Goal: Task Accomplishment & Management: Manage account settings

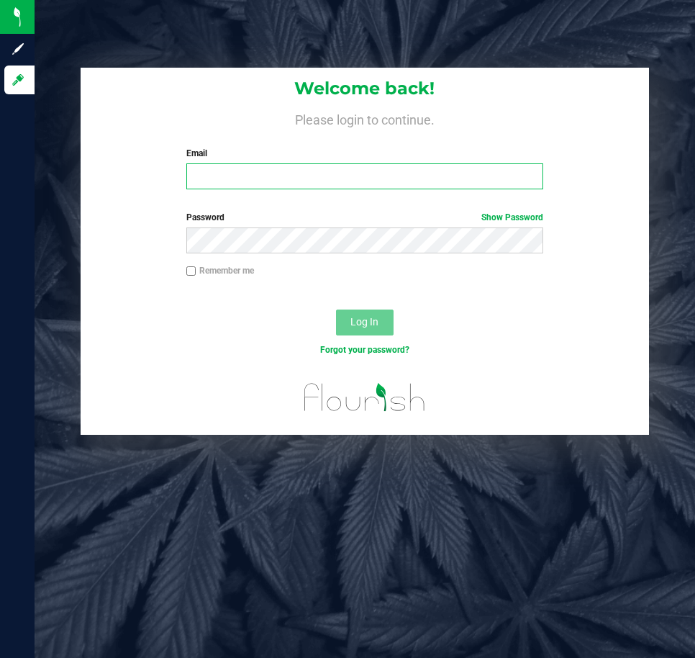
click at [330, 171] on input "Email" at bounding box center [365, 176] width 358 height 26
type input "[EMAIL_ADDRESS][DOMAIN_NAME]"
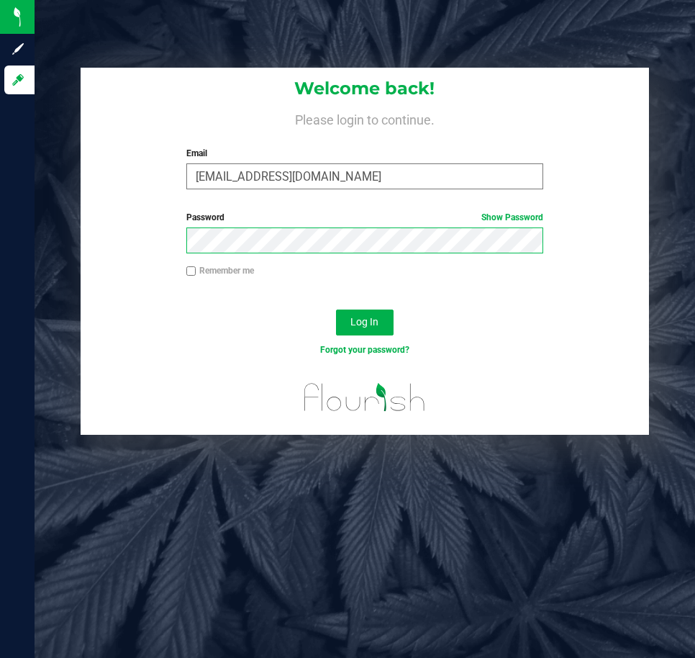
click at [336, 310] on button "Log In" at bounding box center [365, 323] width 58 height 26
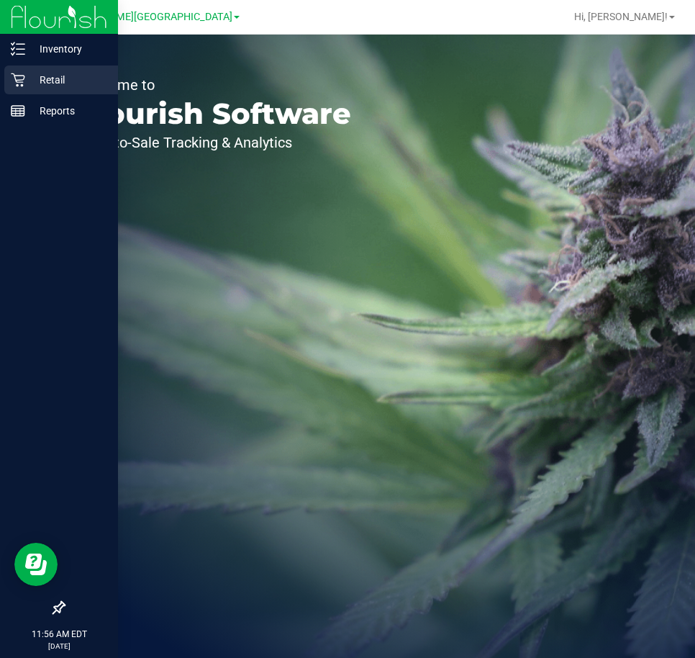
click at [42, 78] on p "Retail" at bounding box center [68, 79] width 86 height 17
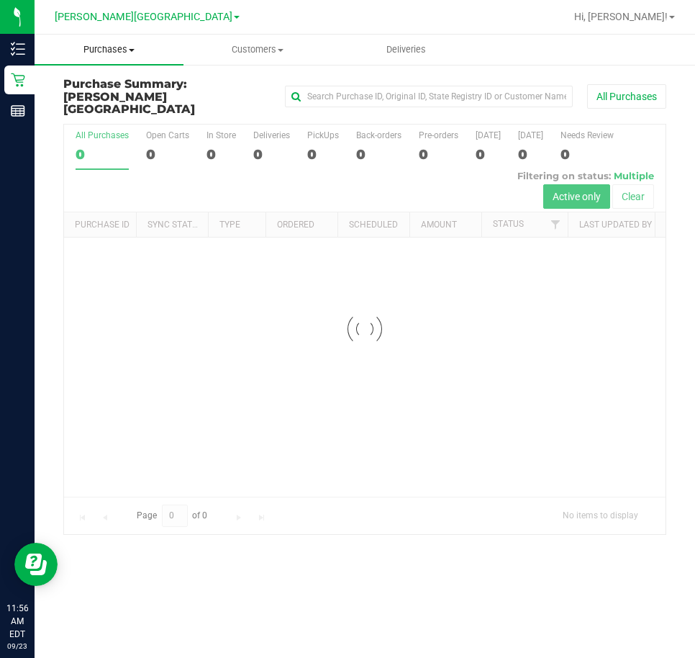
click at [142, 55] on span "Purchases" at bounding box center [109, 49] width 149 height 13
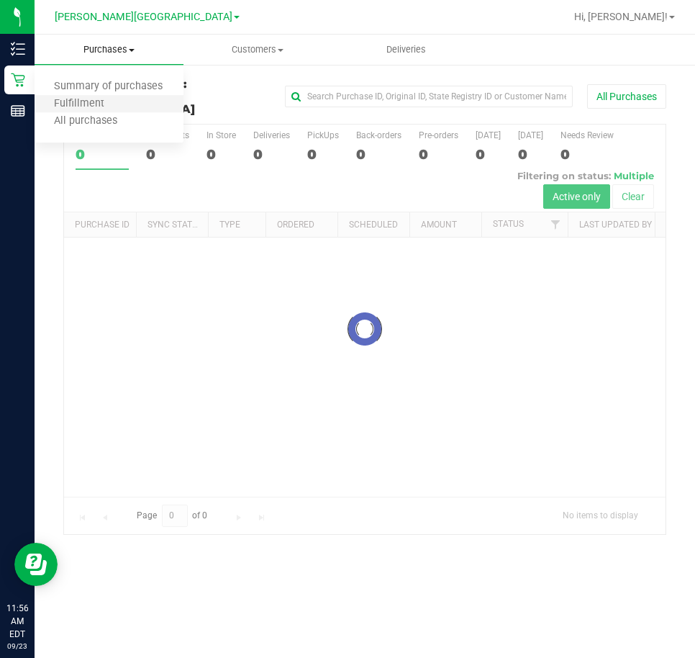
click at [132, 99] on li "Fulfillment" at bounding box center [109, 104] width 149 height 17
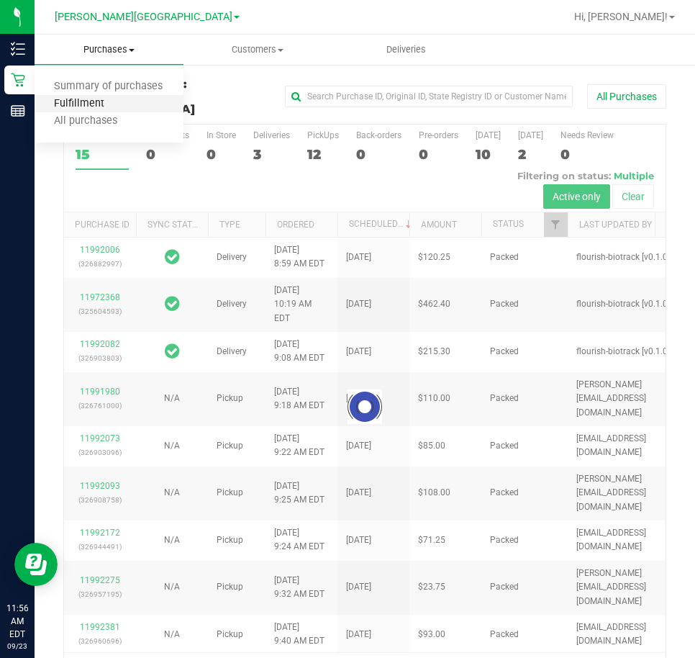
click at [108, 102] on span "Fulfillment" at bounding box center [79, 104] width 89 height 12
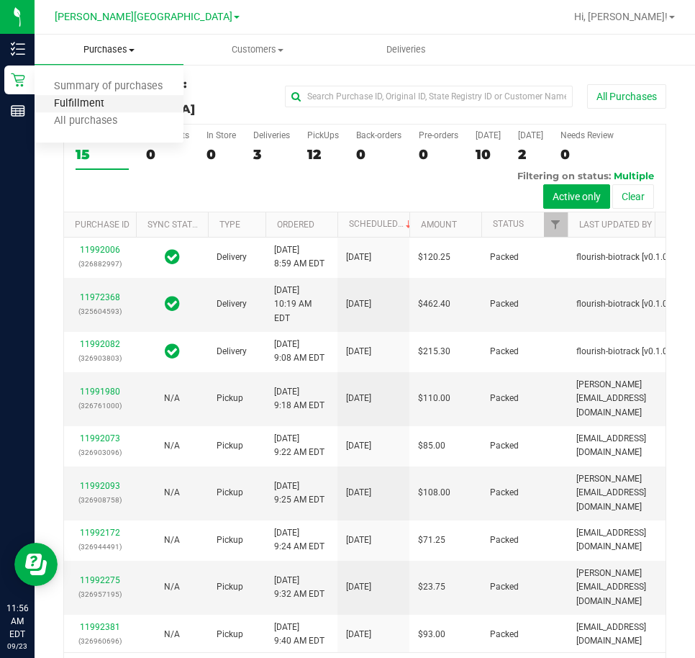
click at [86, 107] on span "Fulfillment" at bounding box center [79, 104] width 89 height 12
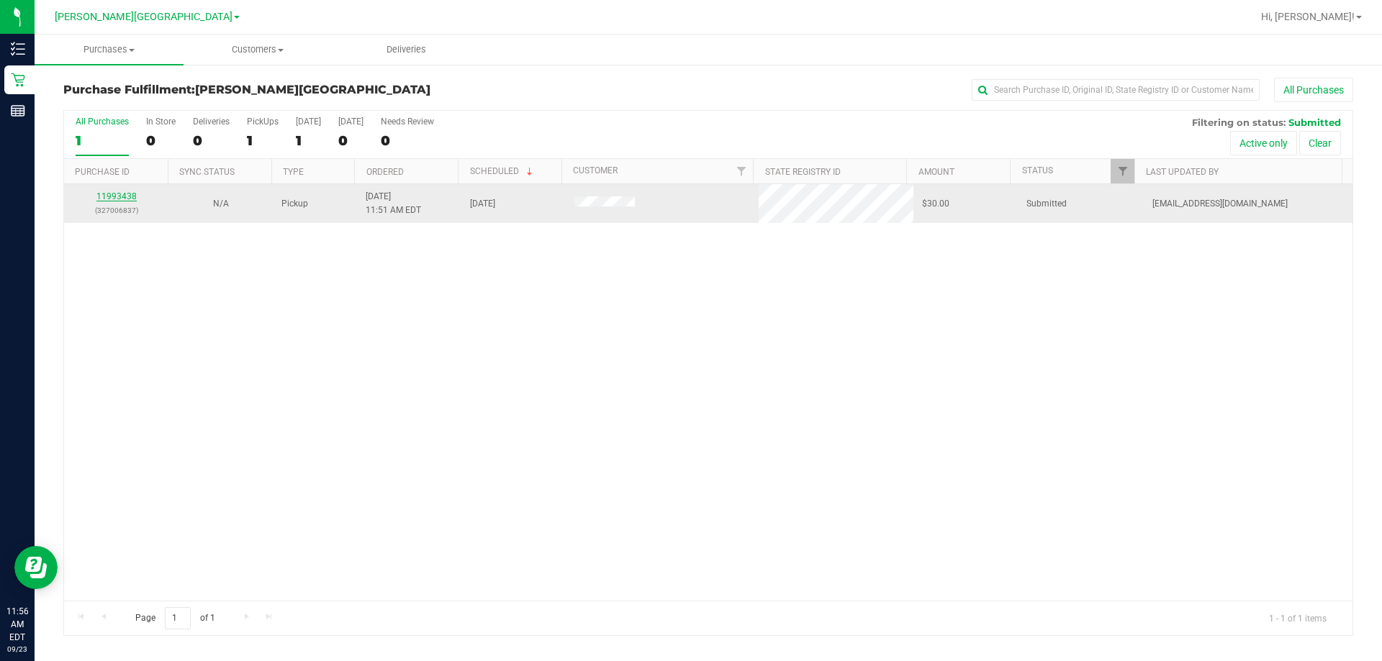
click at [109, 193] on link "11993438" at bounding box center [116, 196] width 40 height 10
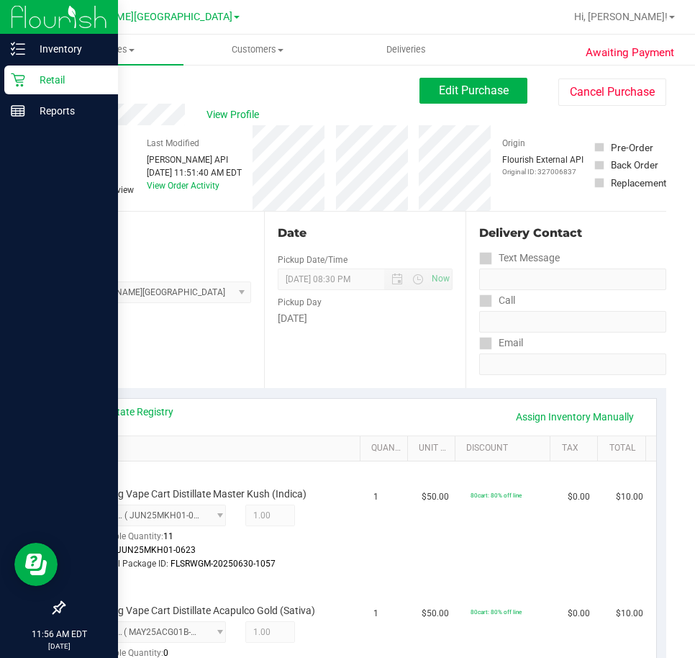
click at [19, 80] on icon at bounding box center [18, 80] width 14 height 14
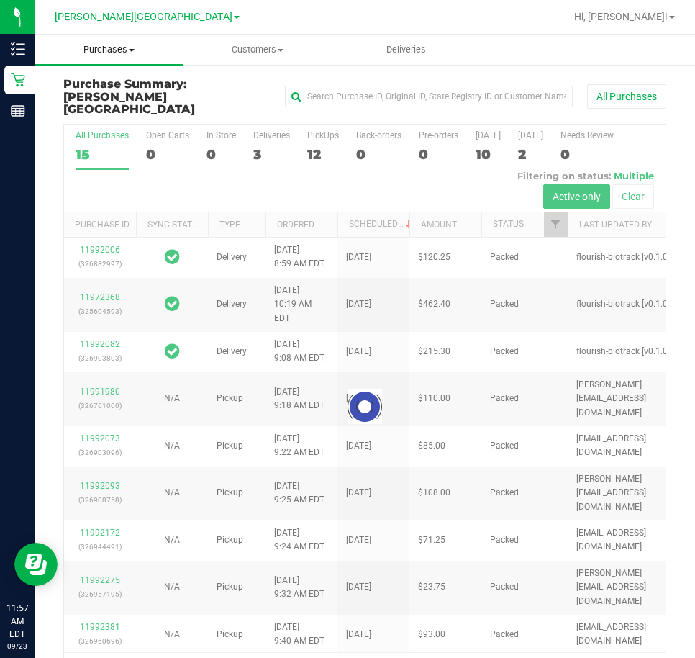
click at [135, 60] on uib-tab-heading "Purchases Summary of purchases Fulfillment All purchases" at bounding box center [109, 50] width 149 height 30
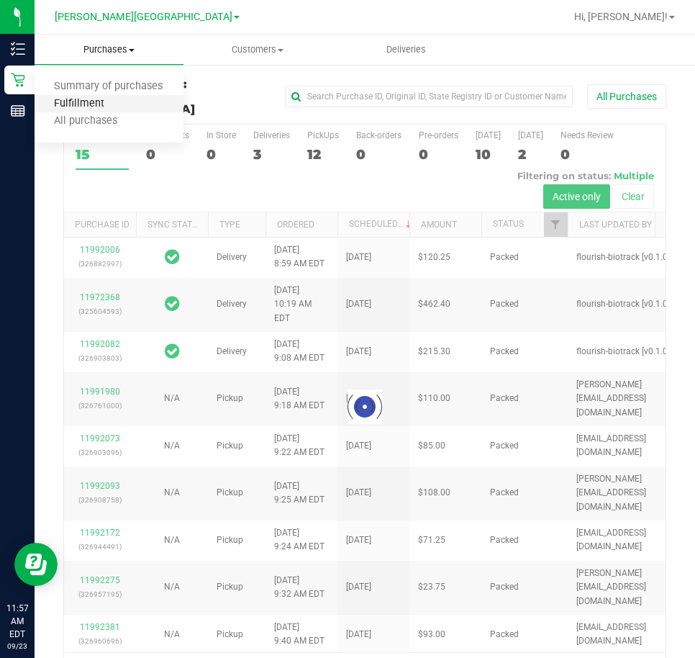
click at [121, 108] on span "Fulfillment" at bounding box center [79, 104] width 89 height 12
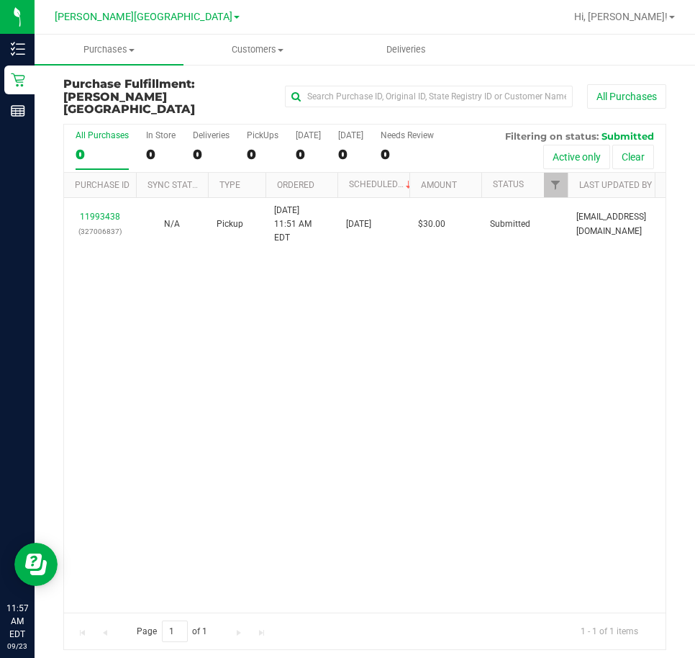
click at [595, 284] on div "11993438 (327006837) N/A Pickup [DATE] 11:51 AM EDT 9/23/2025 $30.00 Submitted …" at bounding box center [365, 405] width 602 height 415
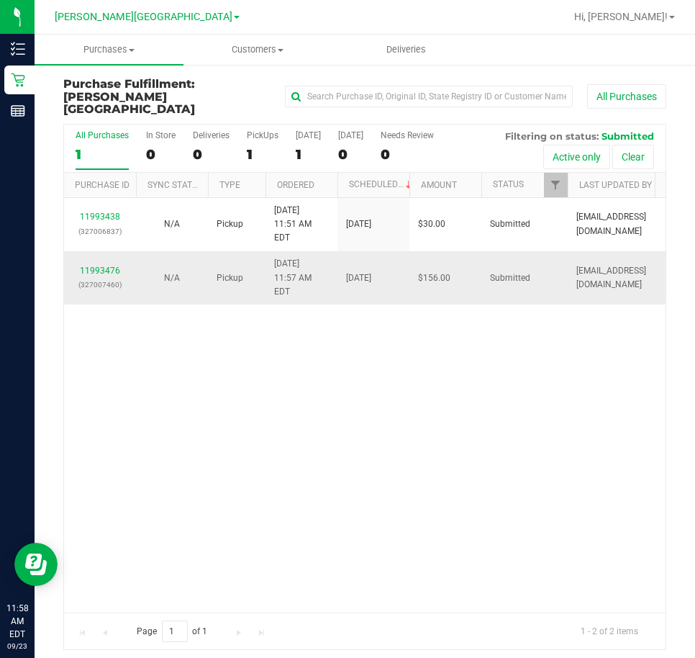
click at [93, 264] on div "11993476 (327007460)" at bounding box center [100, 277] width 55 height 27
click at [94, 266] on link "11993476" at bounding box center [100, 271] width 40 height 10
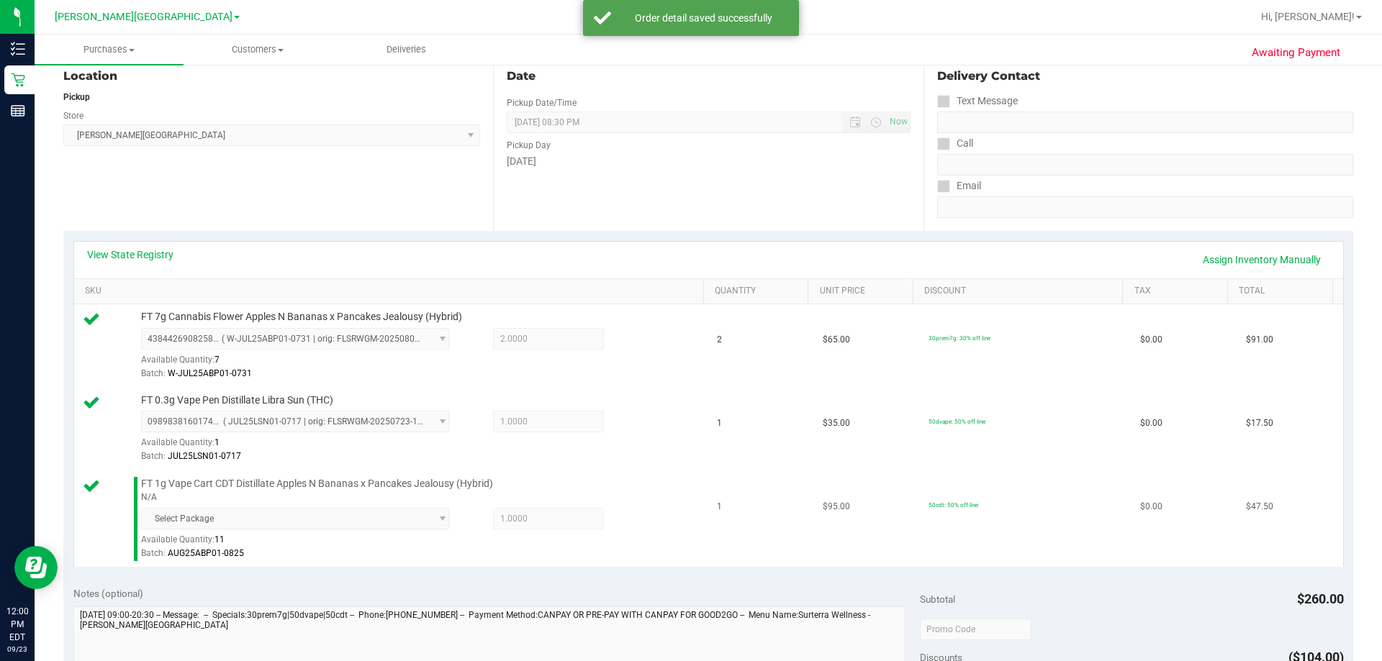
scroll to position [360, 0]
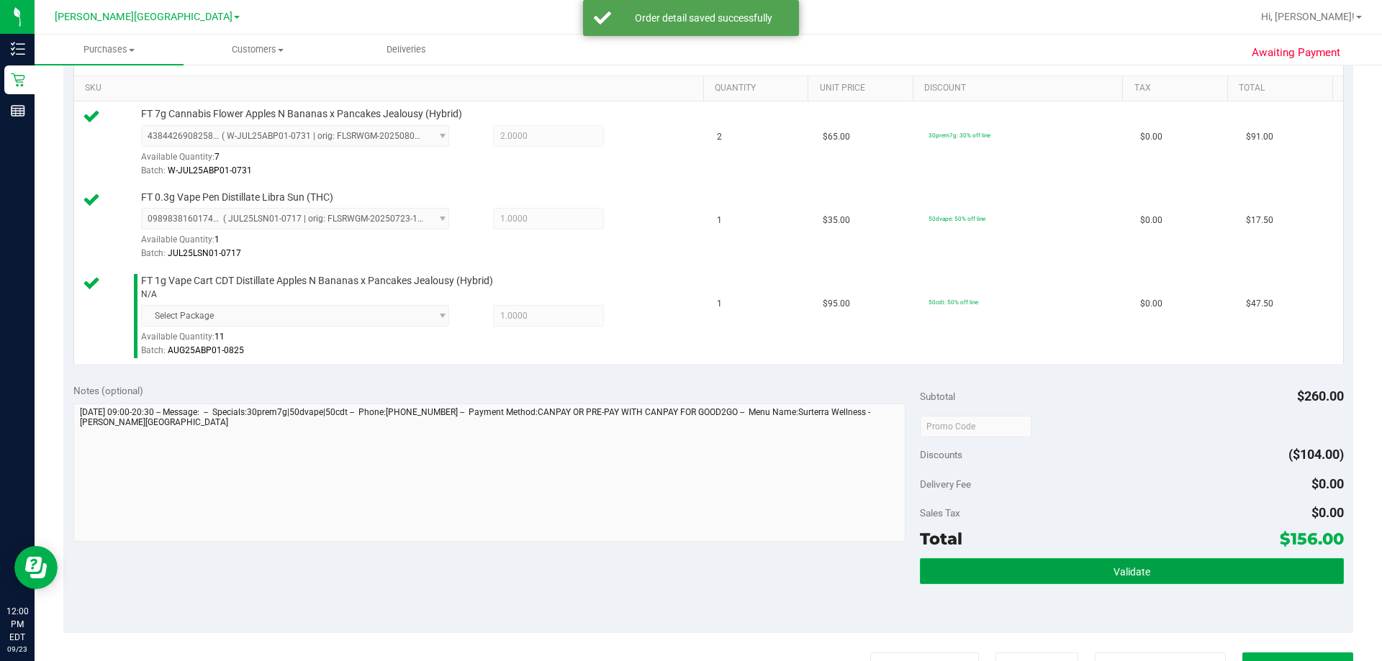
click at [695, 575] on button "Validate" at bounding box center [1131, 572] width 423 height 26
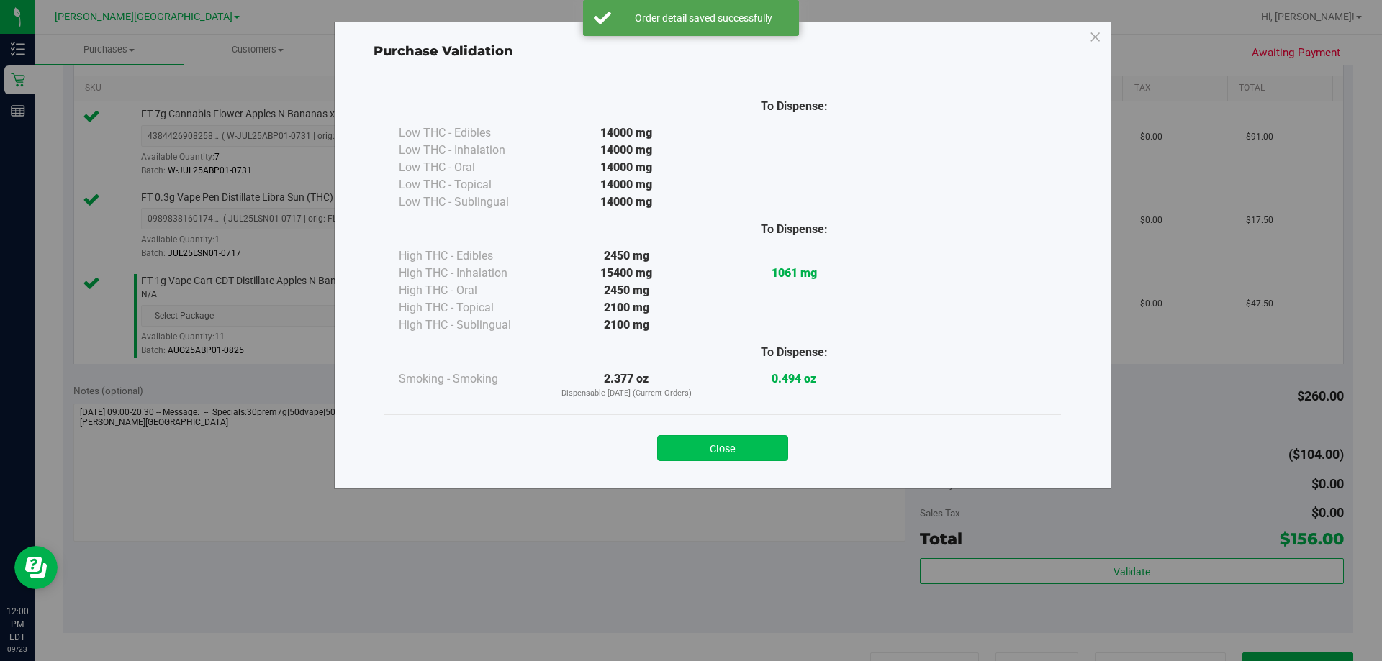
click at [695, 448] on button "Close" at bounding box center [722, 448] width 131 height 26
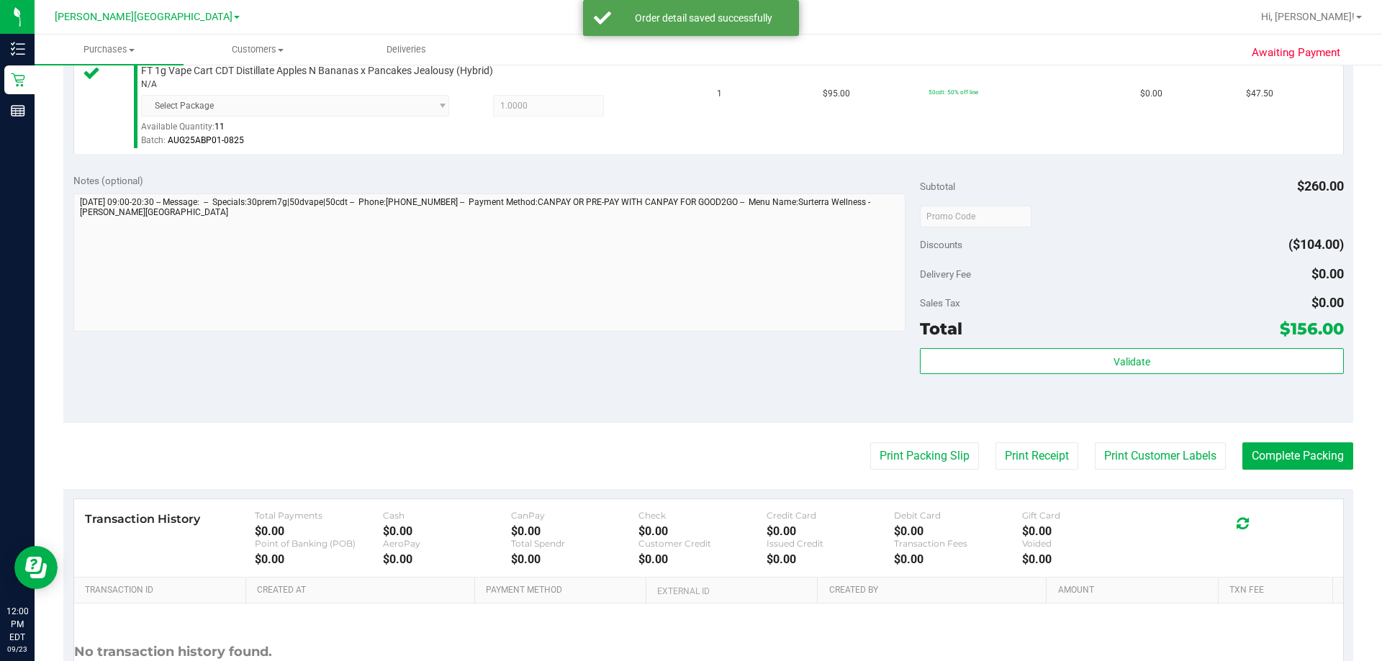
scroll to position [576, 0]
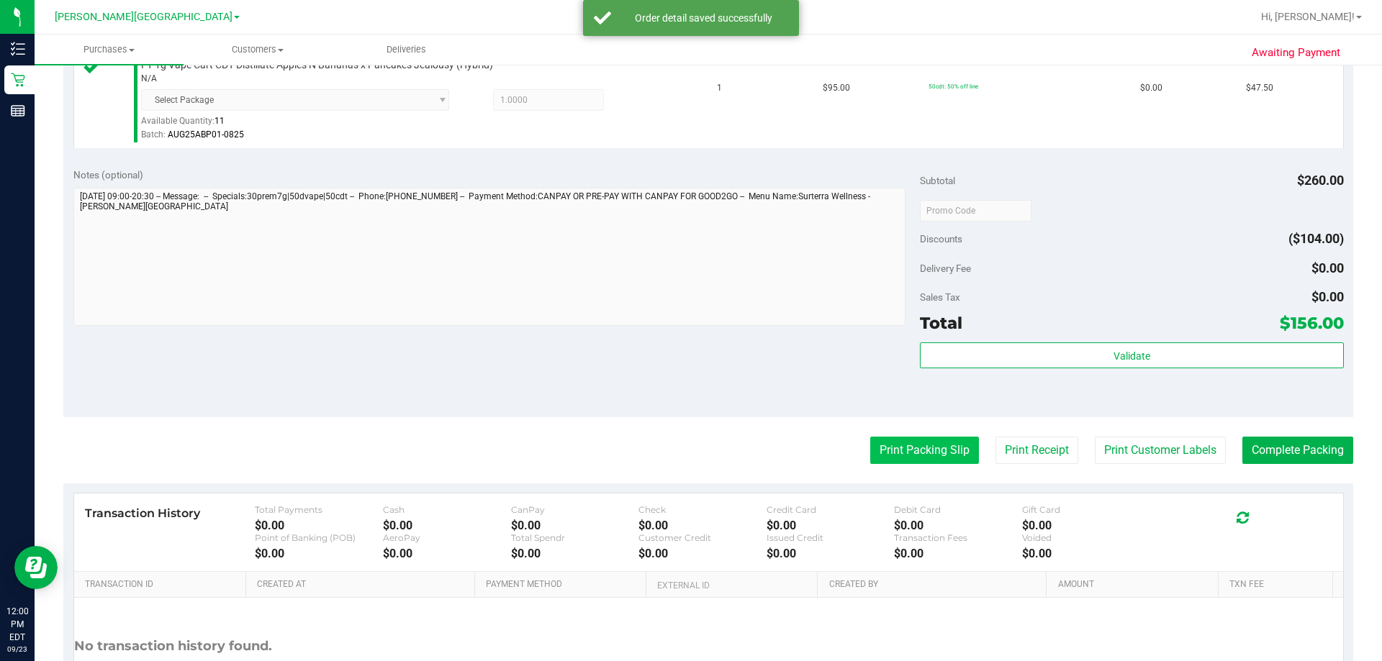
click at [695, 438] on button "Print Packing Slip" at bounding box center [924, 450] width 109 height 27
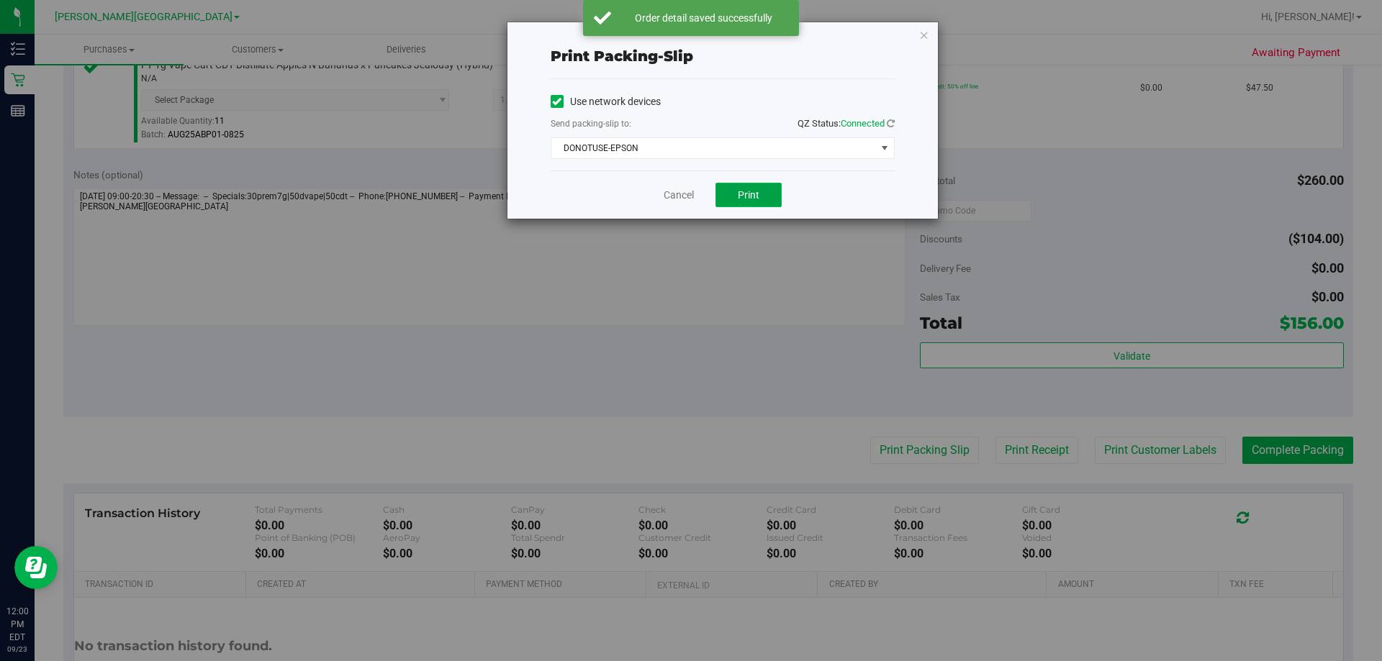
click at [695, 192] on span "Print" at bounding box center [749, 195] width 22 height 12
click at [695, 140] on span "DONOTUSE-EPSON" at bounding box center [713, 148] width 325 height 20
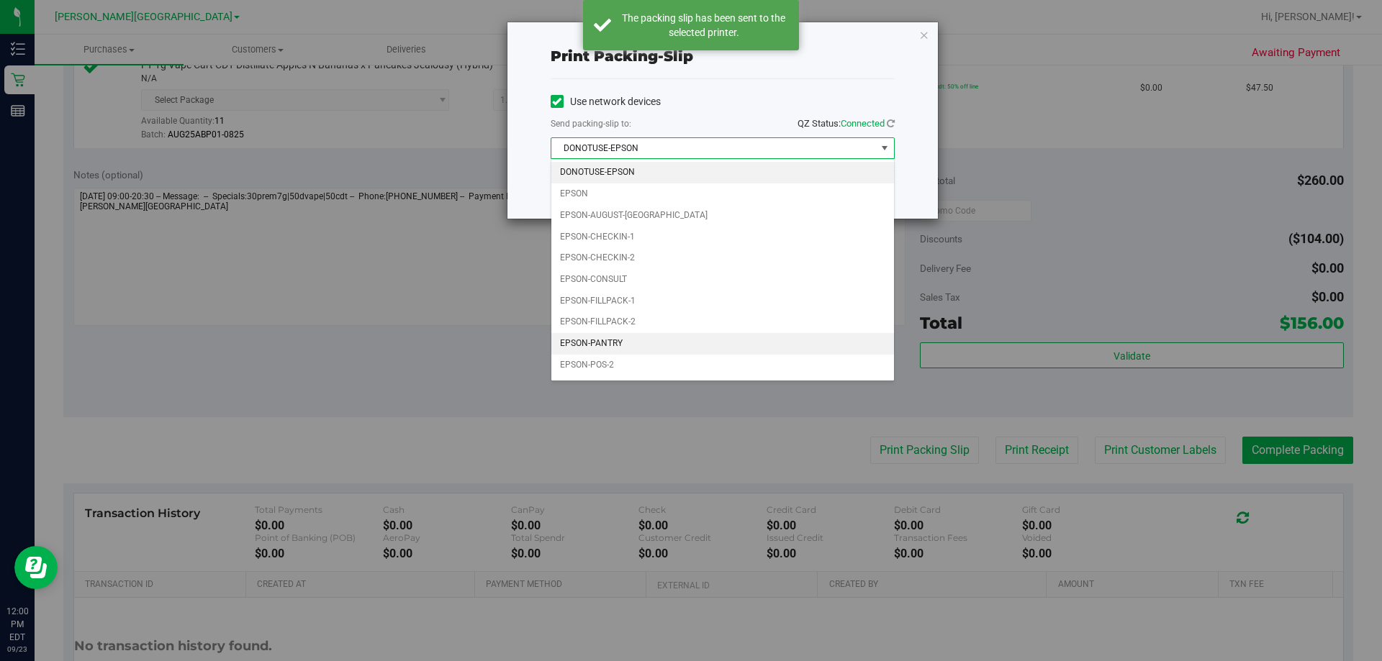
scroll to position [41, 0]
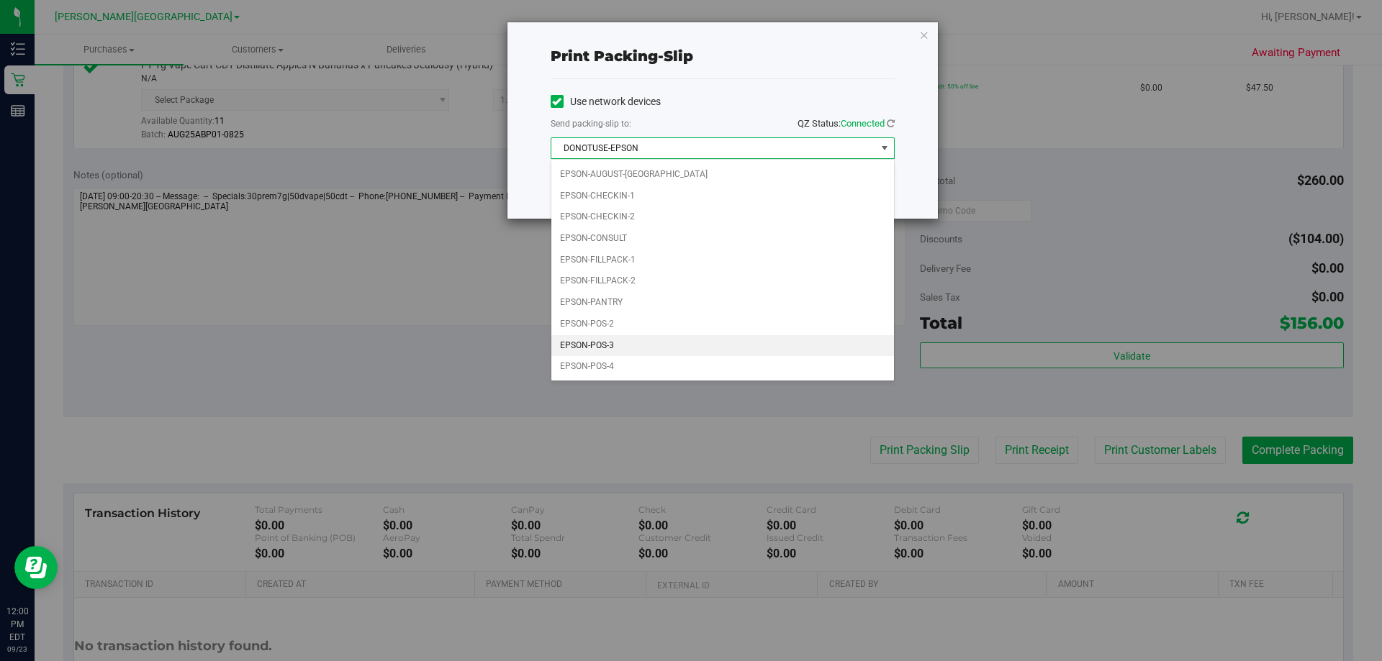
click at [669, 348] on li "EPSON-POS-3" at bounding box center [722, 346] width 343 height 22
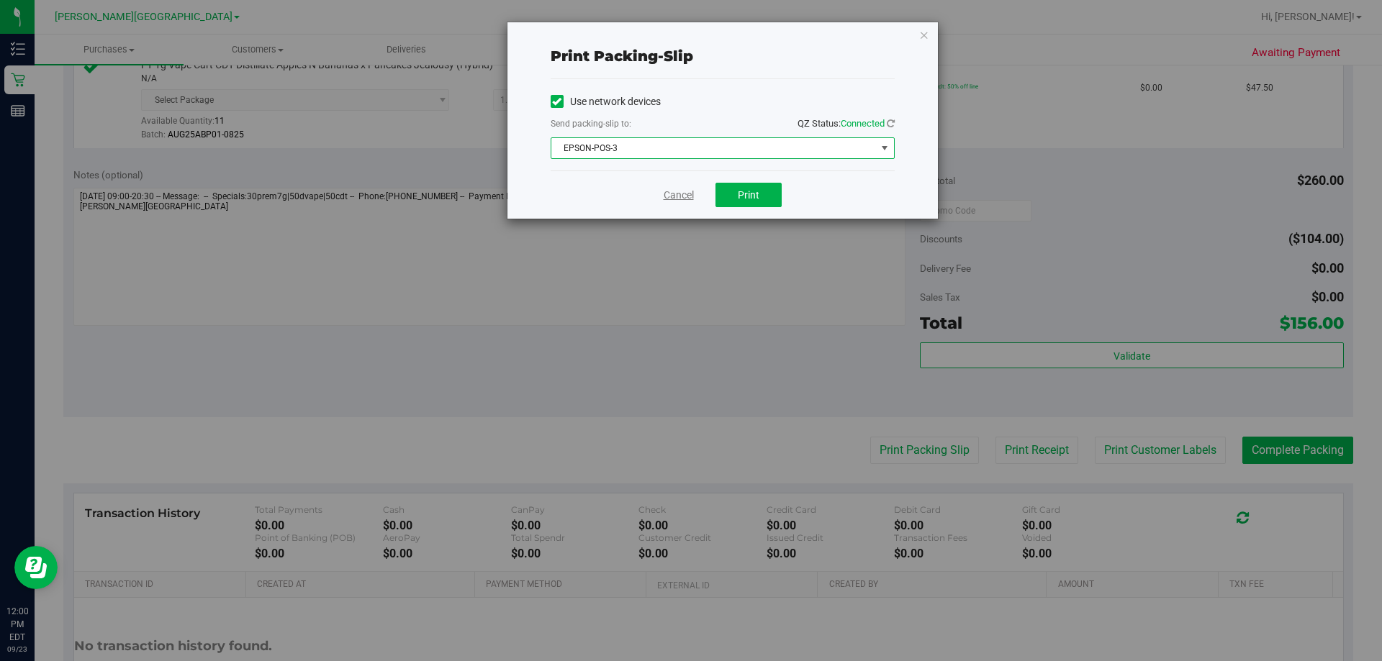
click at [688, 193] on link "Cancel" at bounding box center [679, 195] width 30 height 15
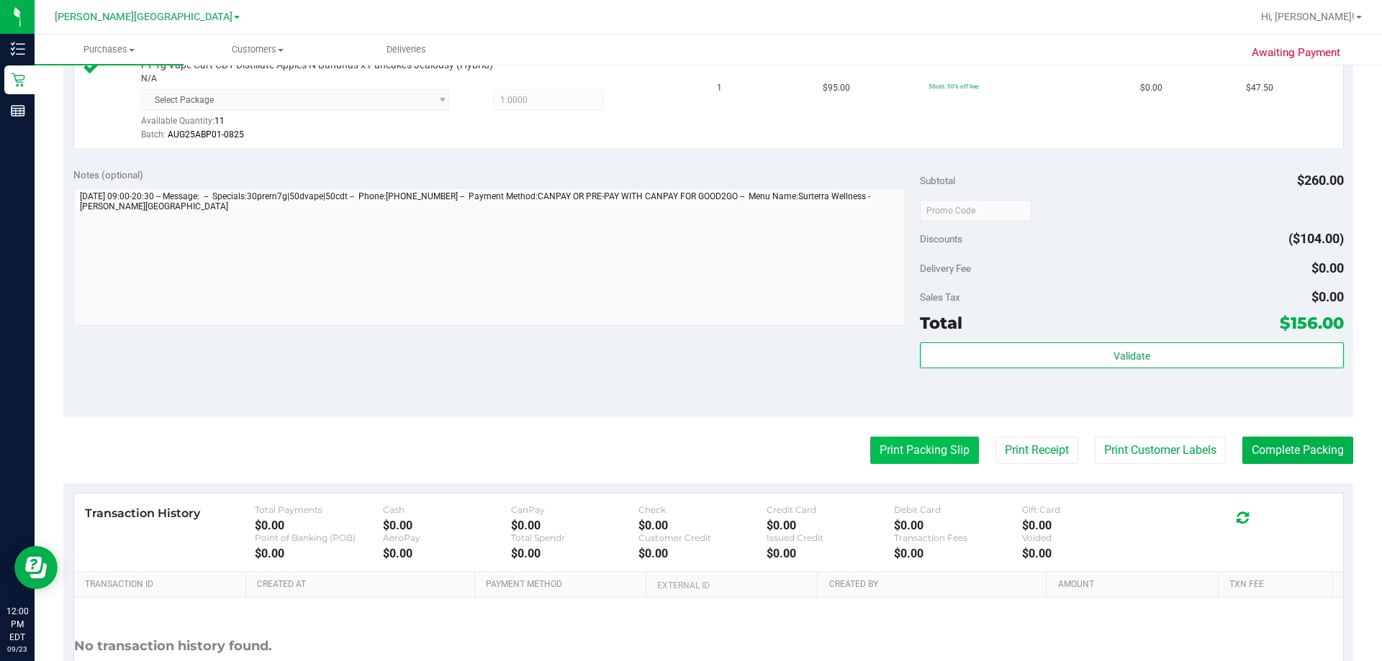
click at [695, 446] on button "Print Packing Slip" at bounding box center [924, 450] width 109 height 27
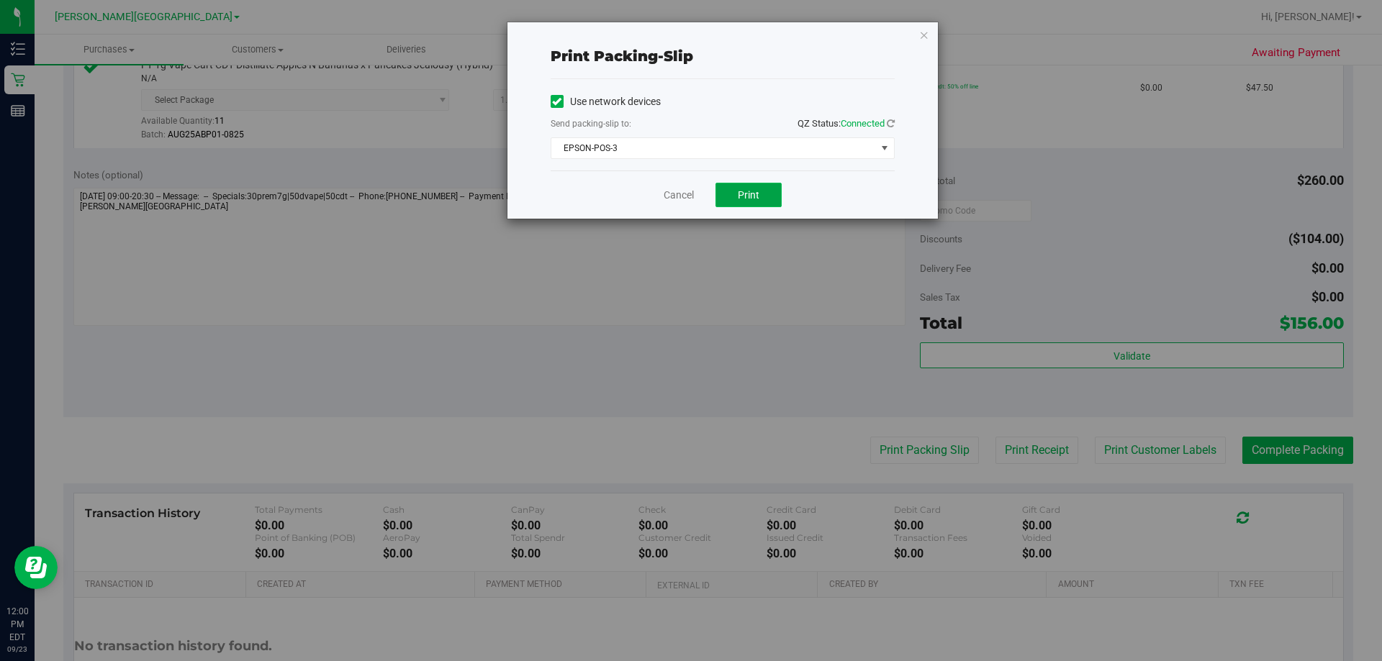
click at [695, 197] on button "Print" at bounding box center [748, 195] width 66 height 24
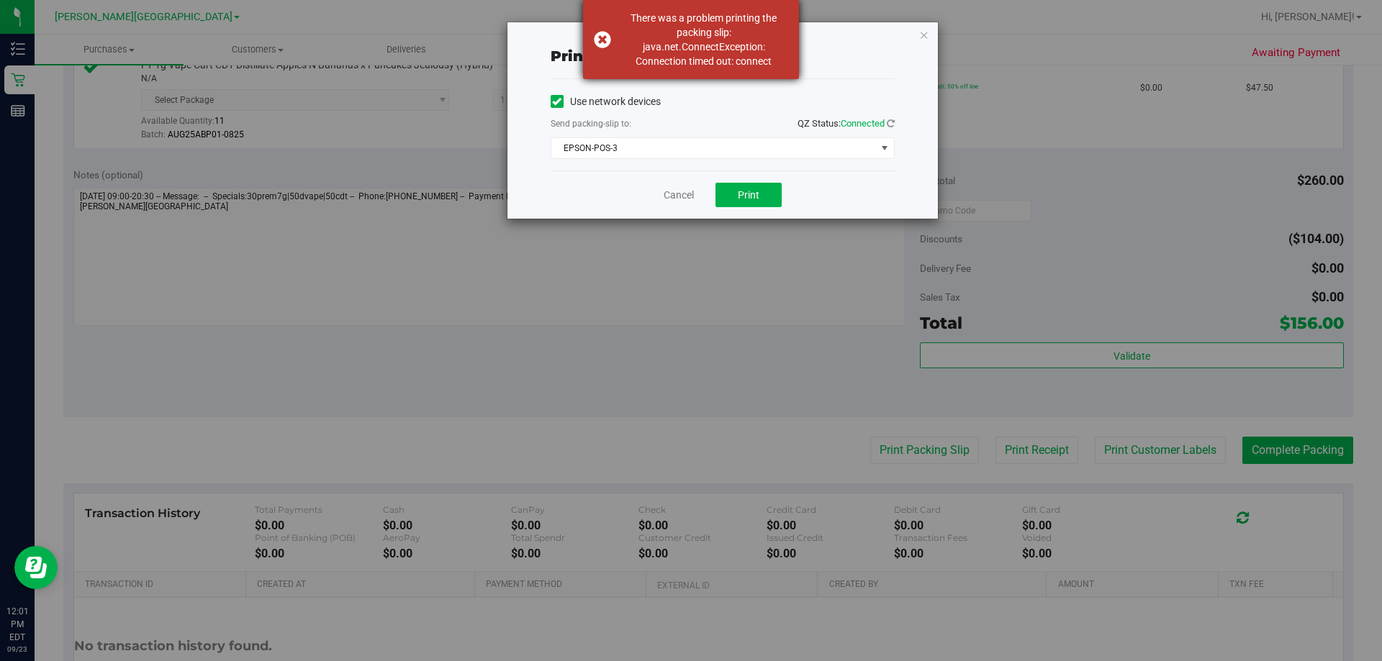
click at [695, 37] on div "There was a problem printing the packing slip: java.net.ConnectException: Conne…" at bounding box center [703, 40] width 169 height 58
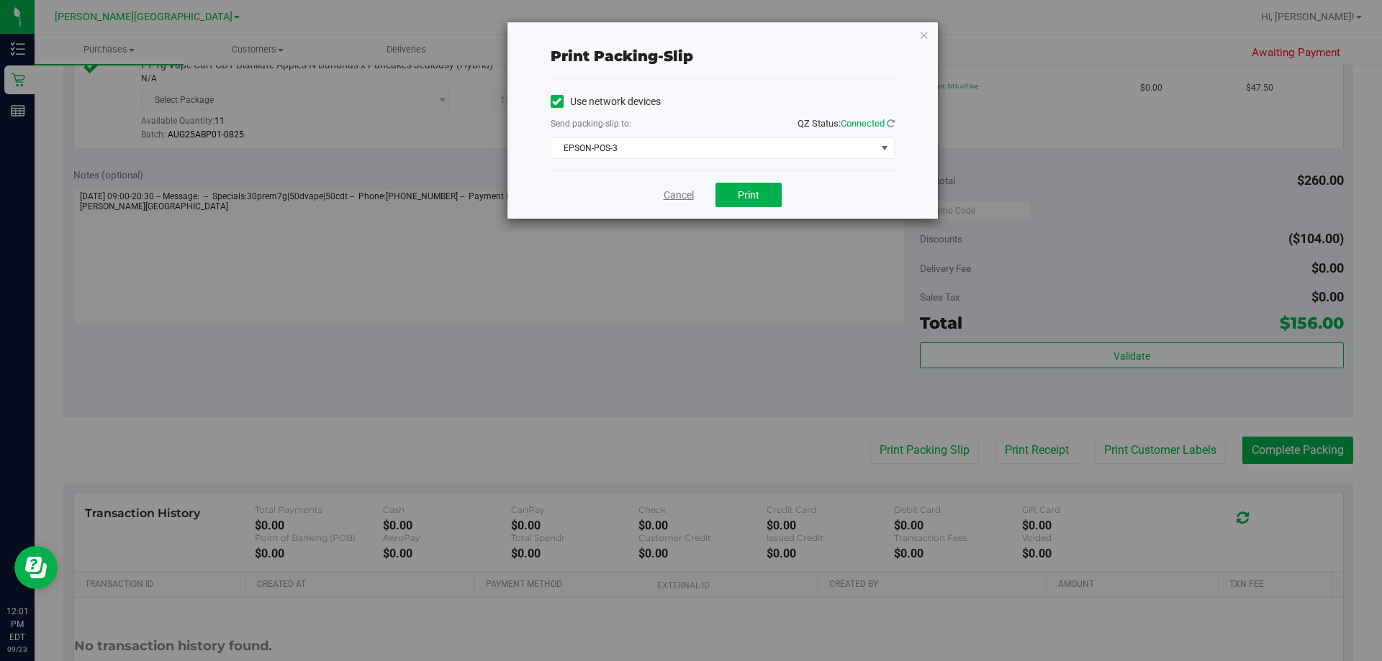
click at [680, 199] on link "Cancel" at bounding box center [679, 195] width 30 height 15
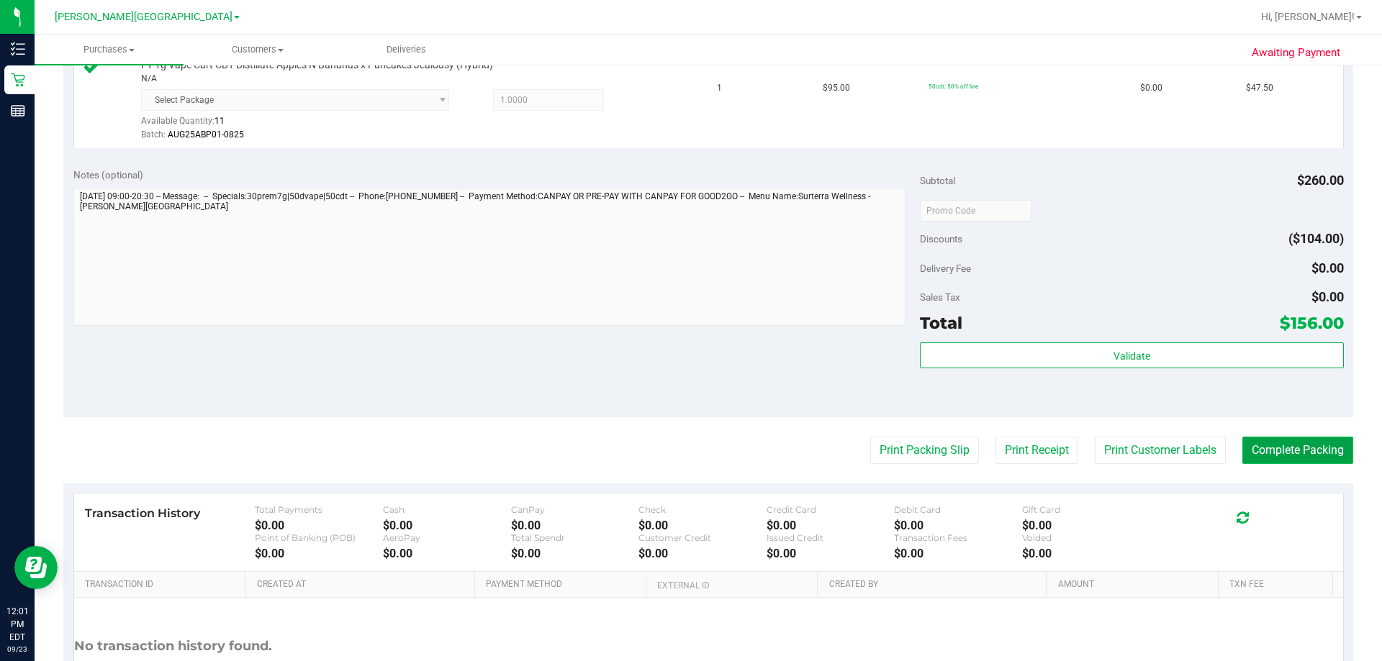
click at [695, 446] on button "Complete Packing" at bounding box center [1297, 450] width 111 height 27
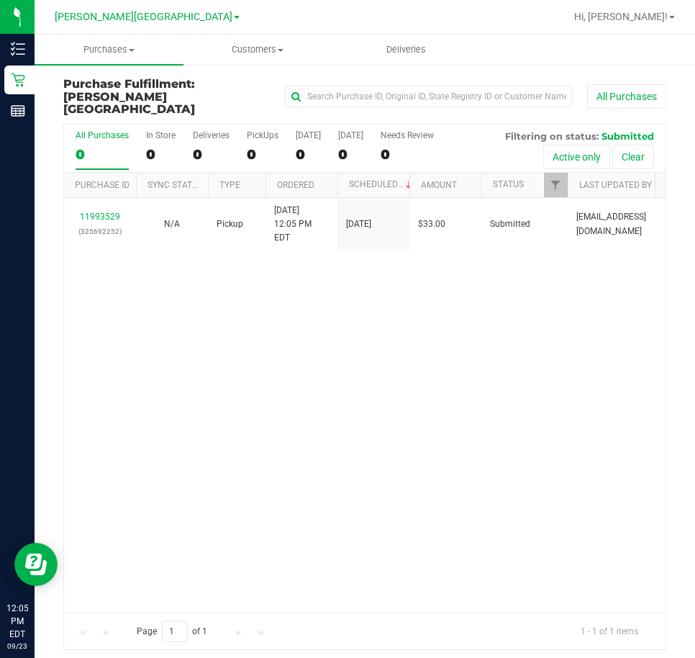
drag, startPoint x: 320, startPoint y: 261, endPoint x: 134, endPoint y: 195, distance: 196.9
click at [318, 258] on div "11993529 (325692252) N/A Pickup [DATE] 12:05 PM EDT 9/23/2025 $33.00 Submitted …" at bounding box center [365, 405] width 602 height 415
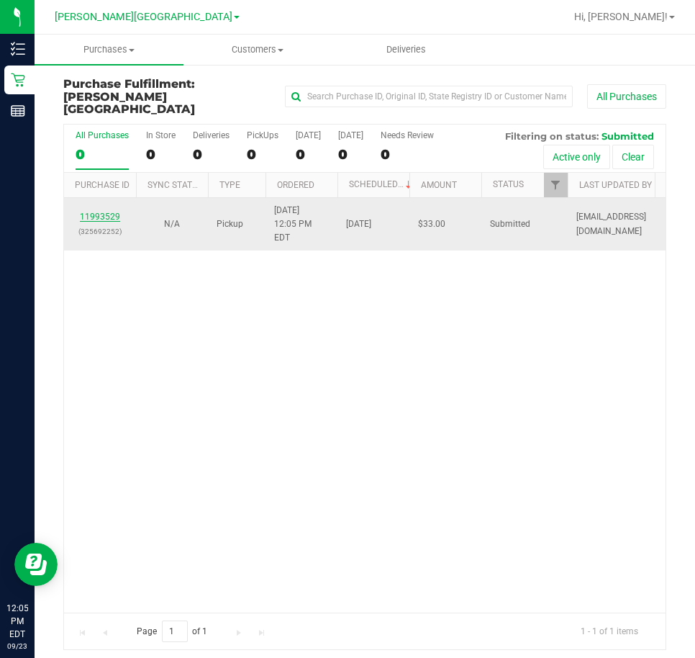
click at [110, 212] on link "11993529" at bounding box center [100, 217] width 40 height 10
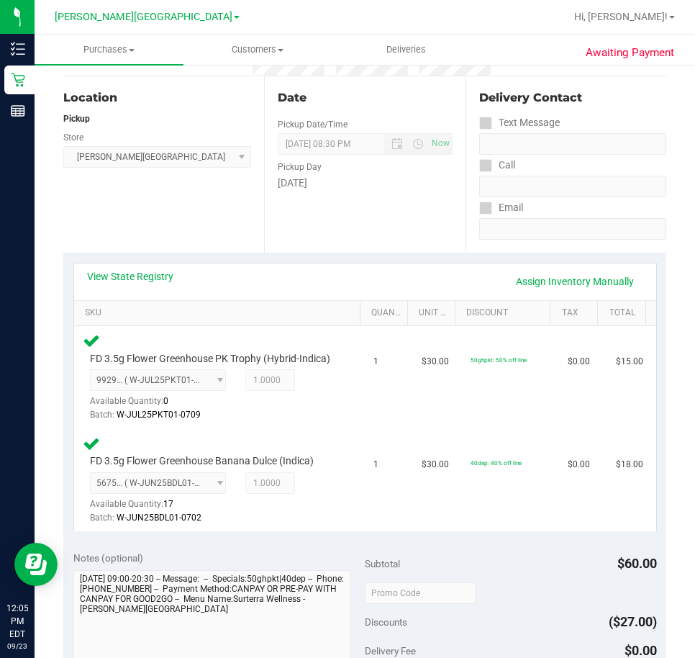
scroll to position [288, 0]
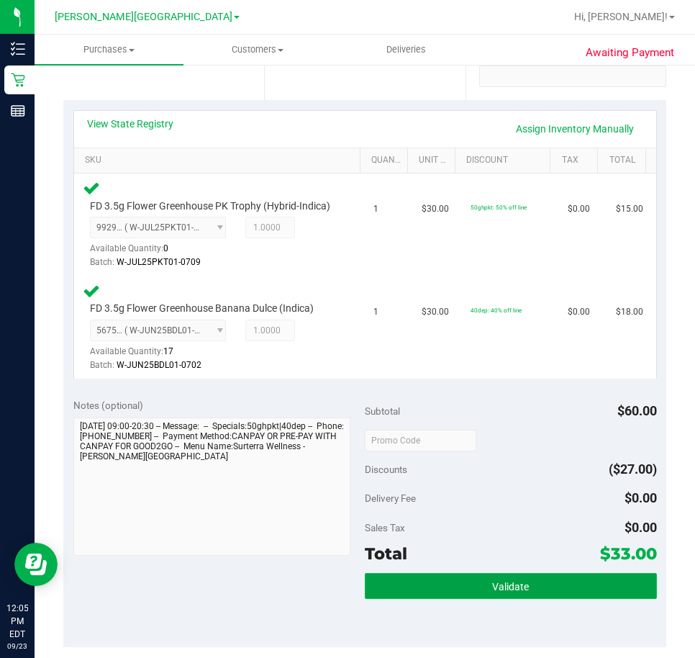
click at [498, 592] on span "Validate" at bounding box center [510, 587] width 37 height 12
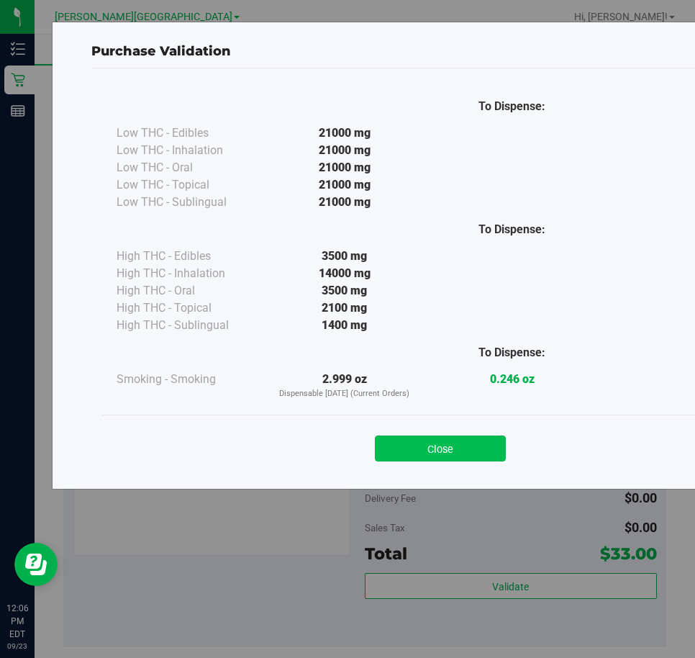
click at [433, 454] on button "Close" at bounding box center [440, 448] width 131 height 26
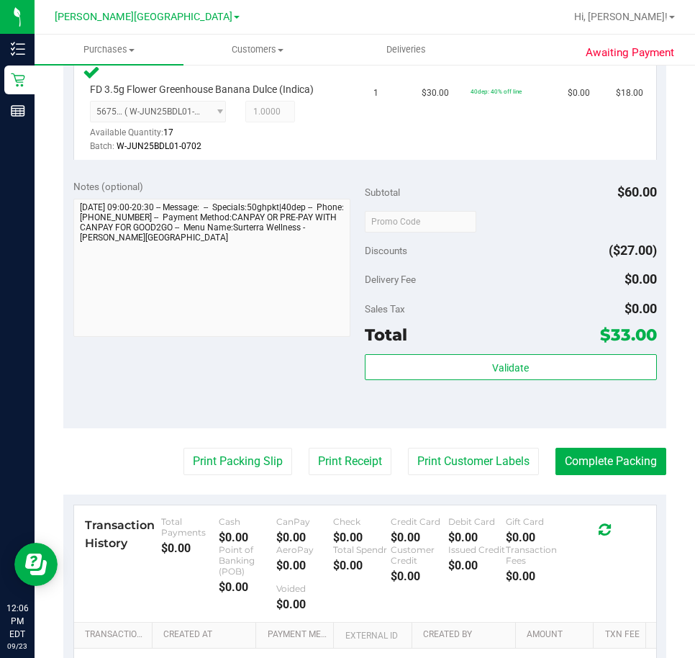
scroll to position [648, 0]
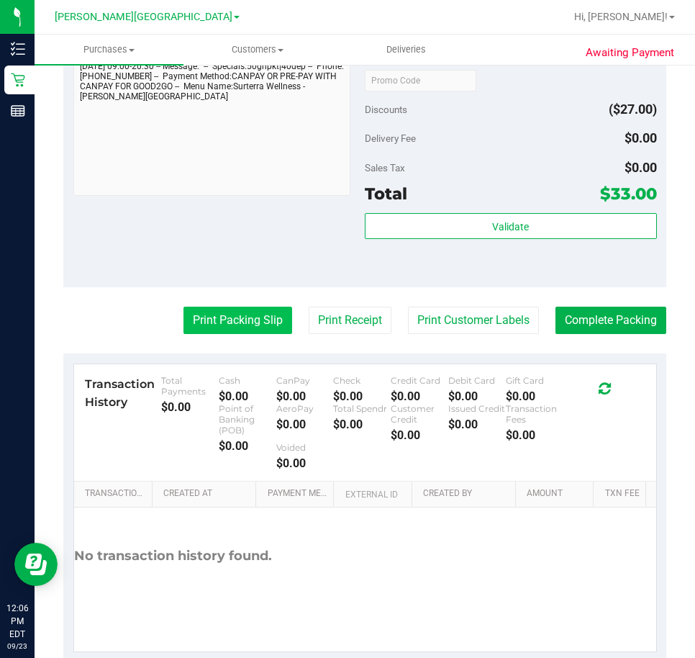
click at [271, 332] on button "Print Packing Slip" at bounding box center [238, 320] width 109 height 27
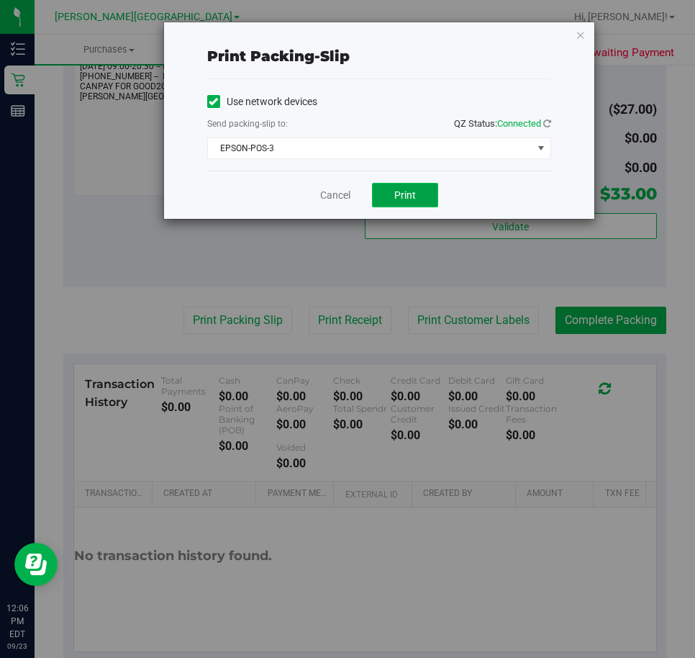
click at [381, 202] on button "Print" at bounding box center [405, 195] width 66 height 24
click at [330, 188] on link "Cancel" at bounding box center [335, 195] width 30 height 15
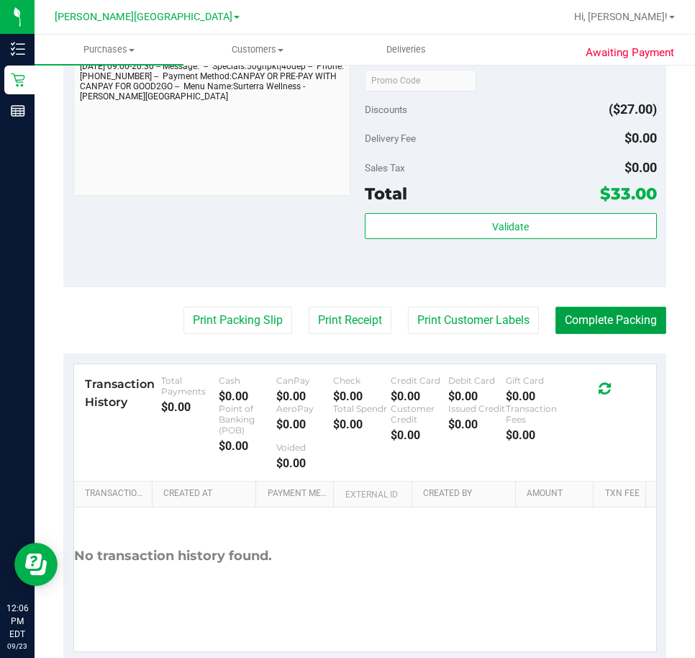
click at [593, 334] on button "Complete Packing" at bounding box center [611, 320] width 111 height 27
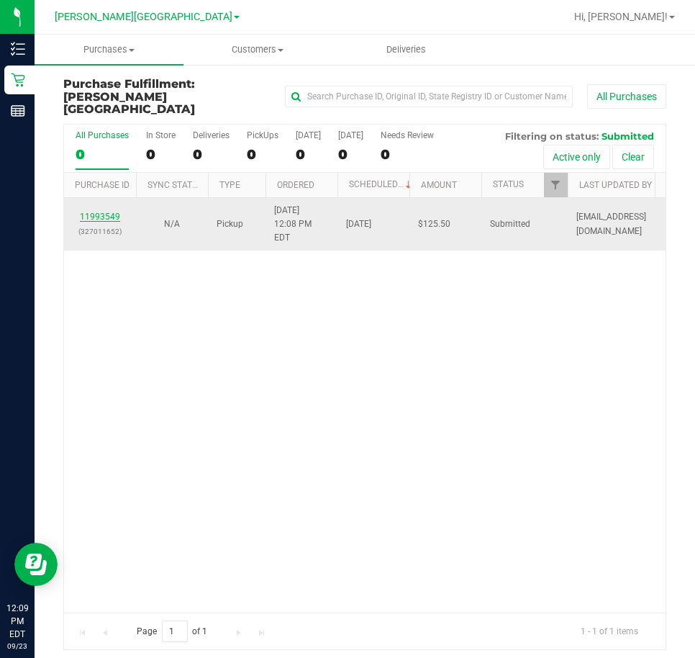
click at [100, 212] on link "11993549" at bounding box center [100, 217] width 40 height 10
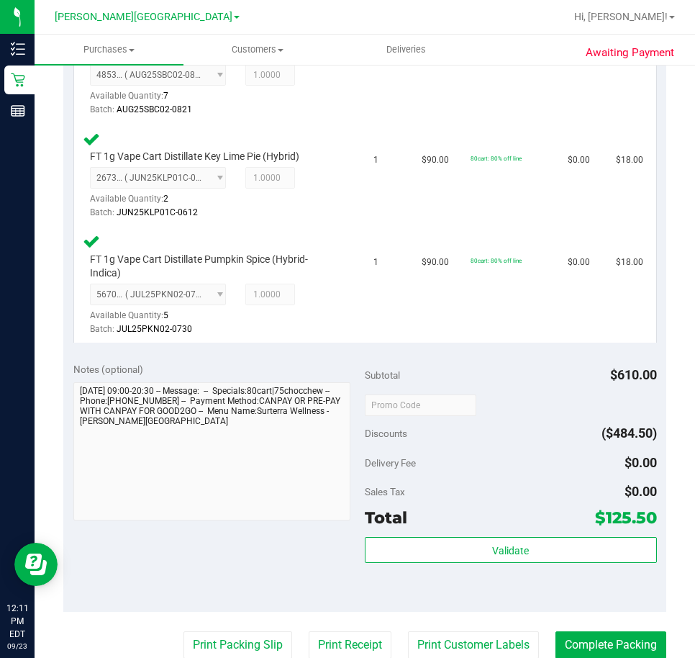
scroll to position [936, 0]
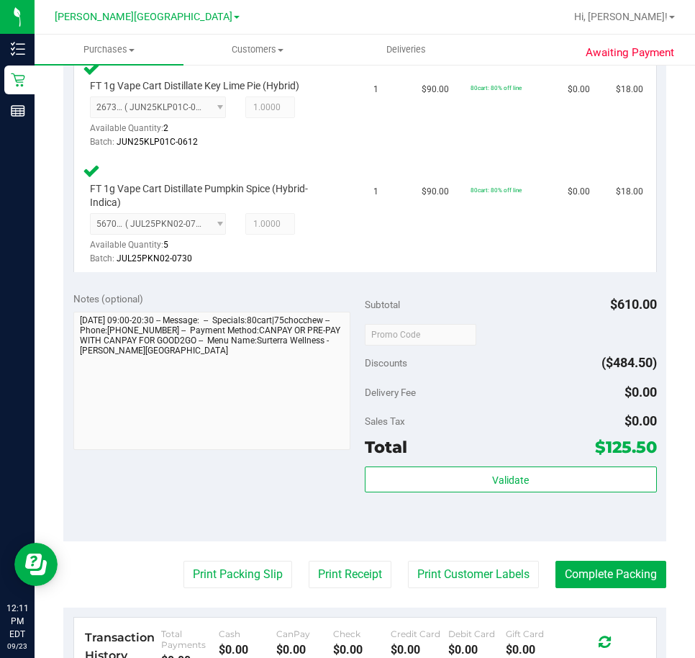
drag, startPoint x: 506, startPoint y: 456, endPoint x: 507, endPoint y: 464, distance: 8.8
click at [507, 455] on div "Total $125.50" at bounding box center [511, 447] width 292 height 26
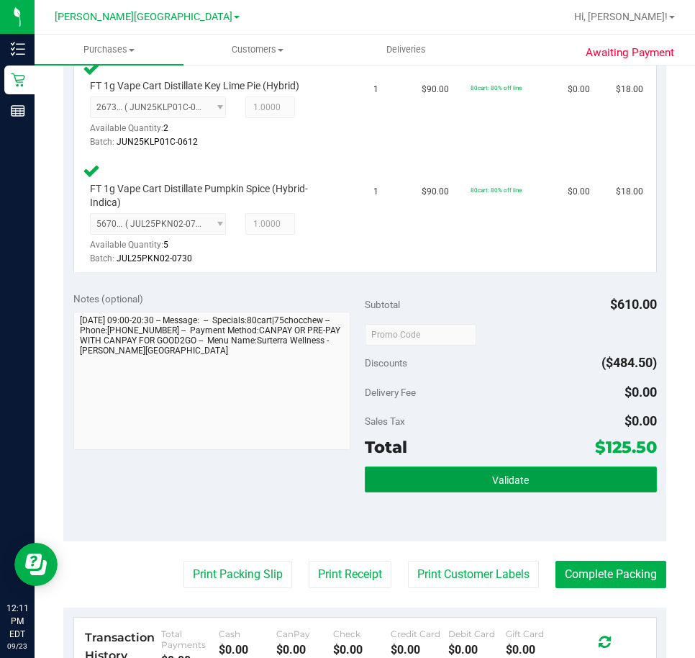
click at [510, 475] on span "Validate" at bounding box center [510, 480] width 37 height 12
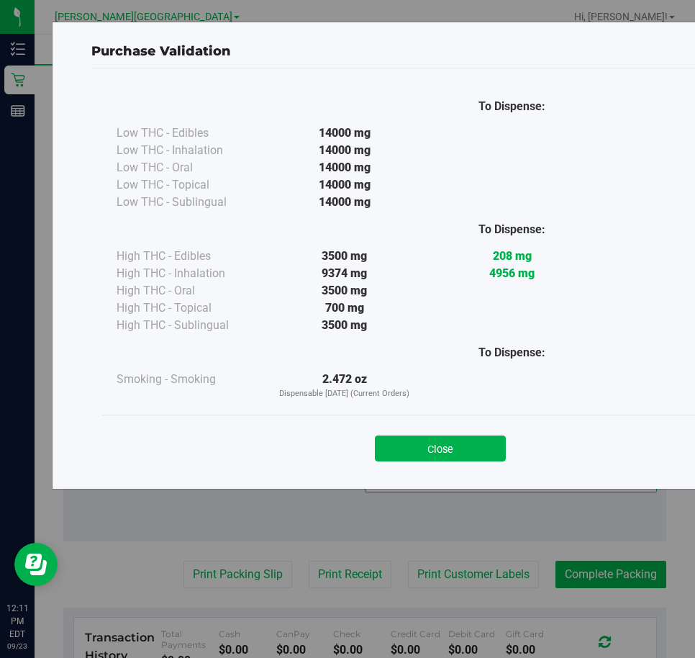
click at [430, 465] on div "Close" at bounding box center [440, 444] width 677 height 58
drag, startPoint x: 437, startPoint y: 453, endPoint x: 419, endPoint y: 481, distance: 33.3
click at [441, 451] on button "Close" at bounding box center [440, 448] width 131 height 26
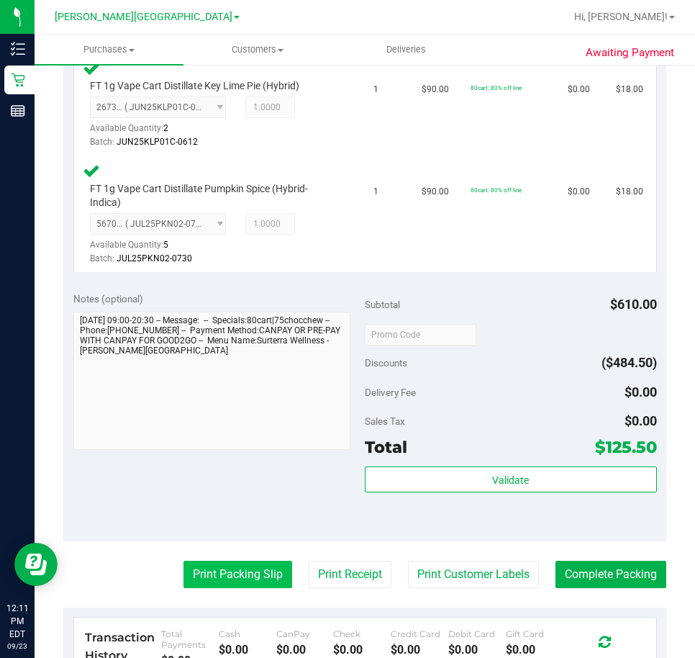
click at [268, 583] on button "Print Packing Slip" at bounding box center [238, 574] width 109 height 27
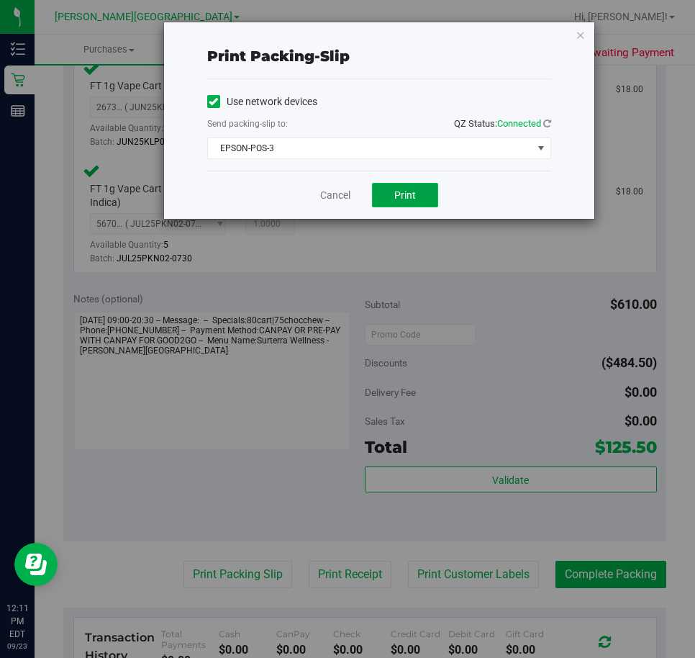
click at [401, 196] on span "Print" at bounding box center [405, 195] width 22 height 12
click at [333, 199] on link "Cancel" at bounding box center [335, 195] width 30 height 15
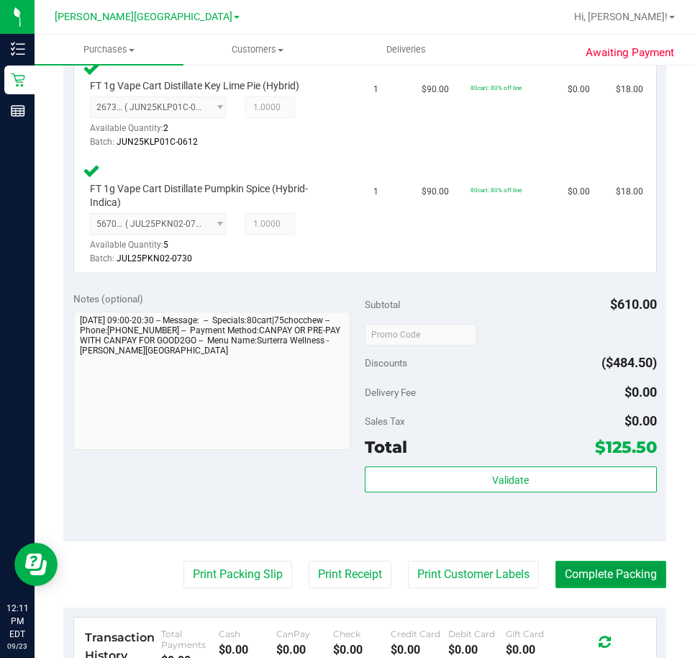
click at [574, 580] on button "Complete Packing" at bounding box center [611, 574] width 111 height 27
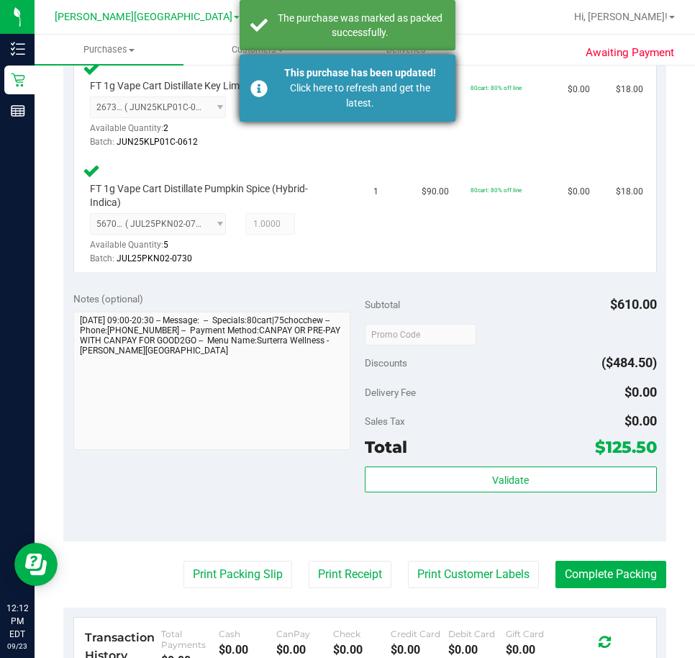
click at [405, 107] on div "Click here to refresh and get the latest." at bounding box center [360, 96] width 169 height 30
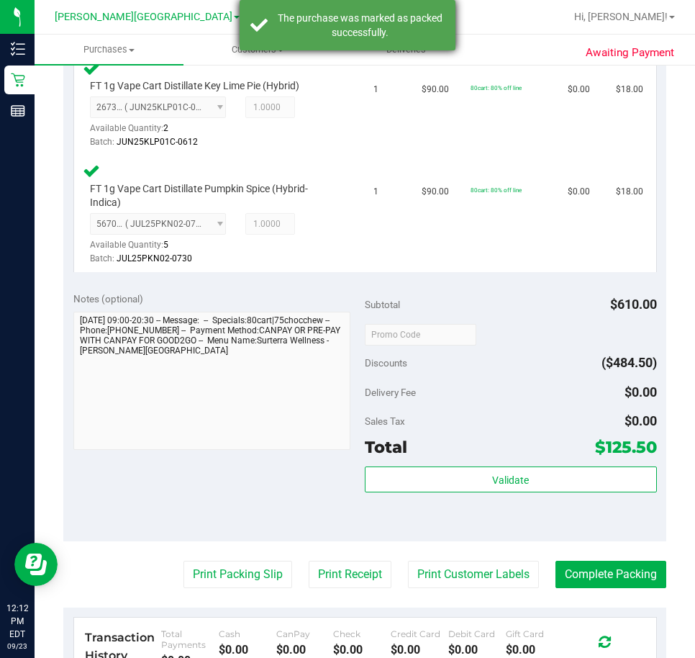
click at [374, 33] on div "The purchase was marked as packed successfully." at bounding box center [360, 25] width 169 height 29
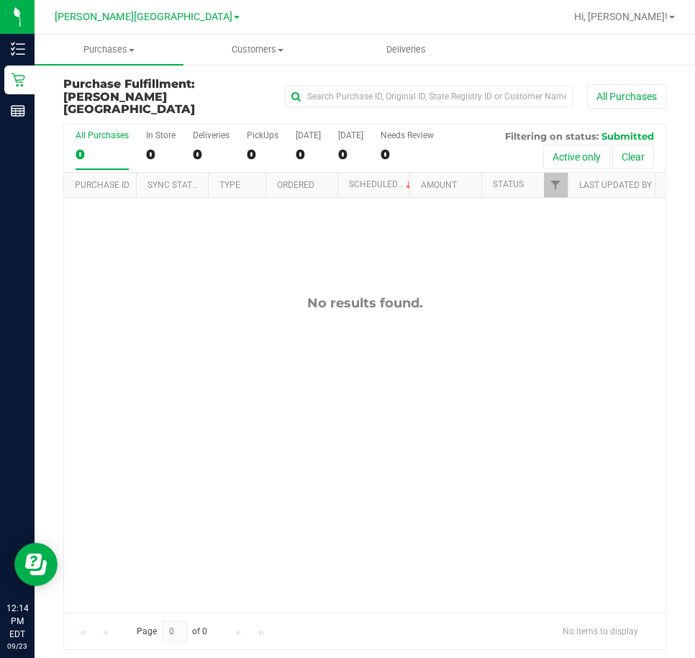
click at [311, 477] on div "No results found." at bounding box center [365, 454] width 602 height 512
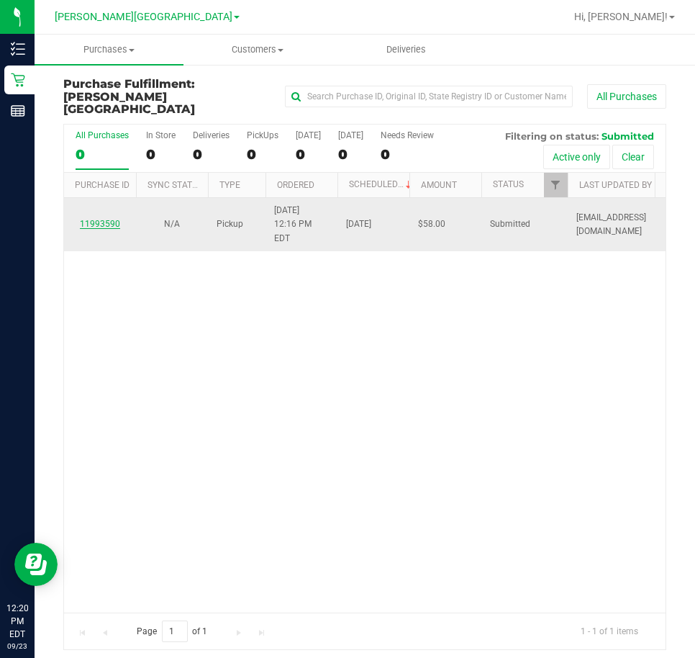
drag, startPoint x: 450, startPoint y: 290, endPoint x: 105, endPoint y: 213, distance: 353.3
click at [448, 290] on div "11993590 N/A Pickup [DATE] 12:16 PM EDT 9/23/2025 $58.00 Submitted [EMAIL_ADDRE…" at bounding box center [365, 405] width 602 height 415
click at [99, 219] on link "11993590" at bounding box center [100, 224] width 40 height 10
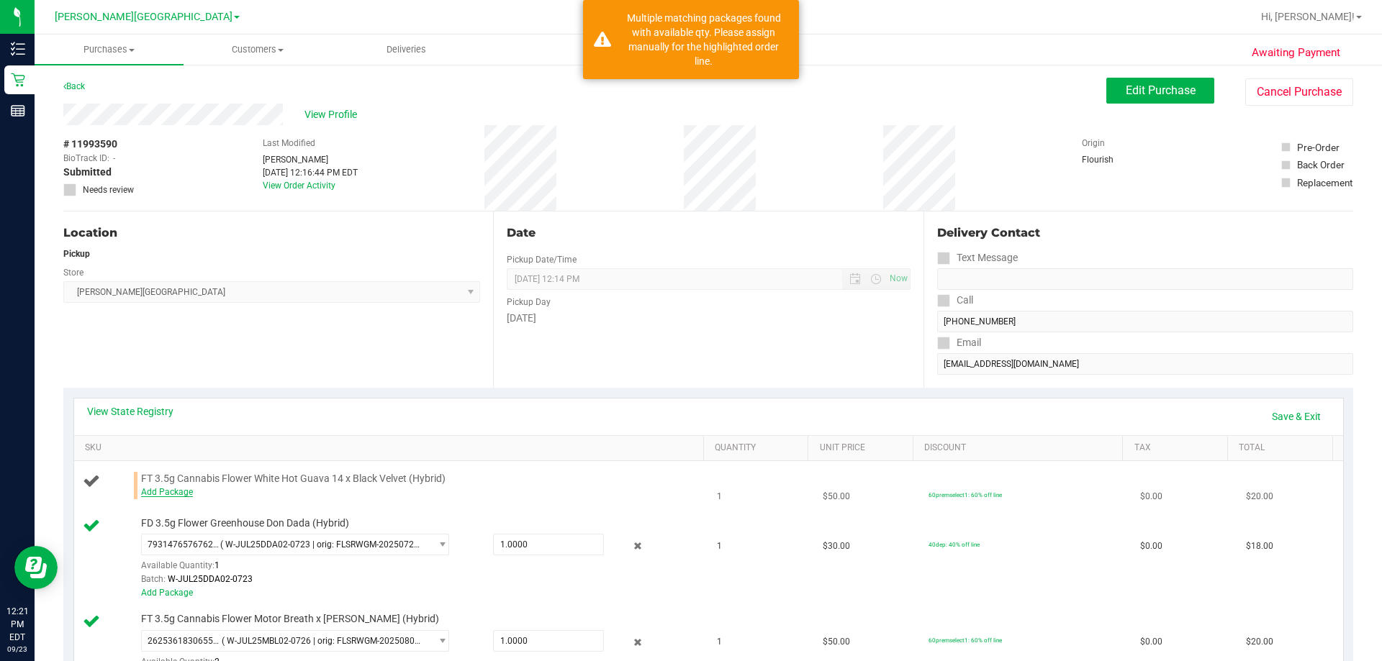
click at [179, 487] on link "Add Package" at bounding box center [167, 492] width 52 height 10
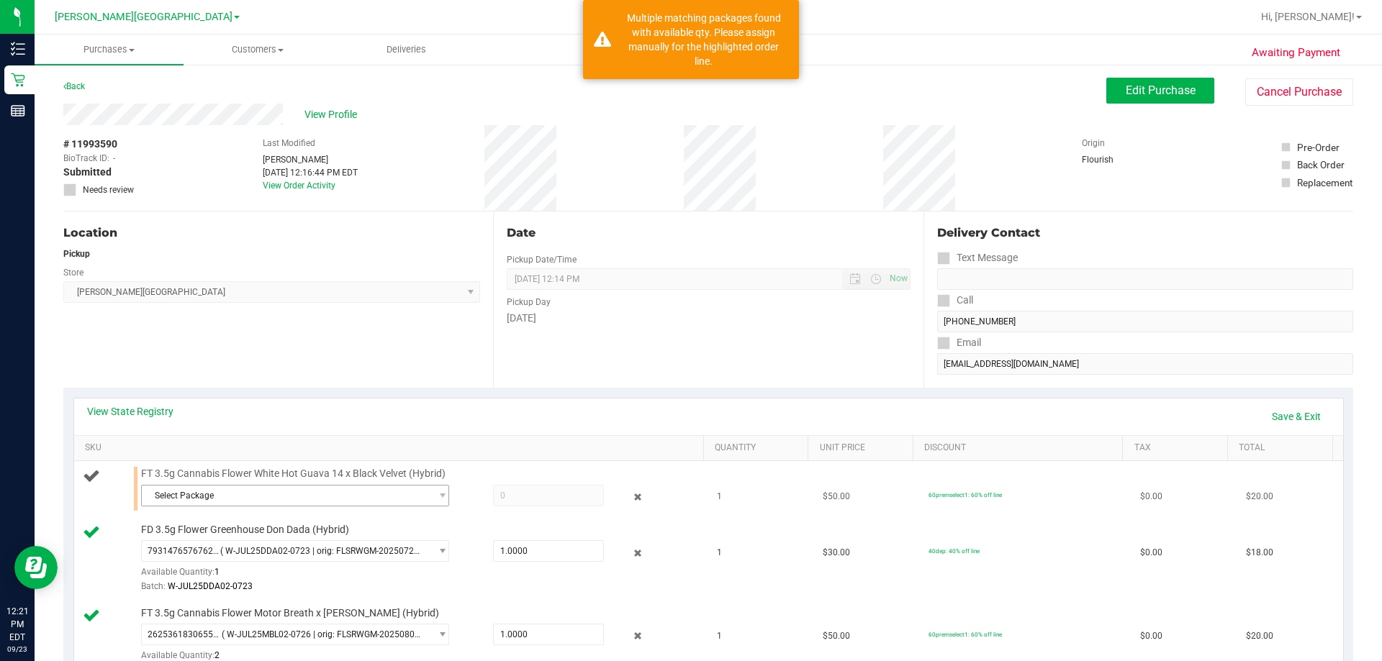
click at [229, 501] on span "Select Package" at bounding box center [286, 496] width 289 height 20
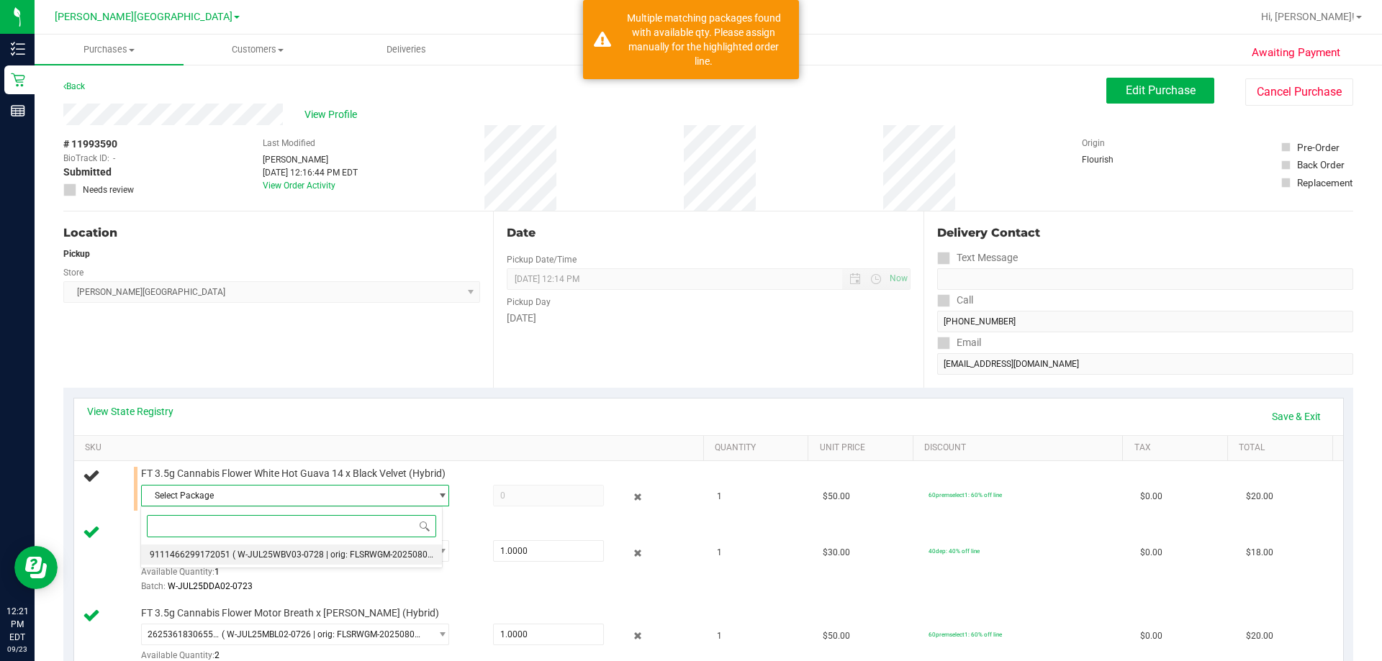
click at [270, 555] on span "( W-JUL25WBV03-0728 | orig: FLSRWGM-20250804-128 )" at bounding box center [343, 555] width 222 height 10
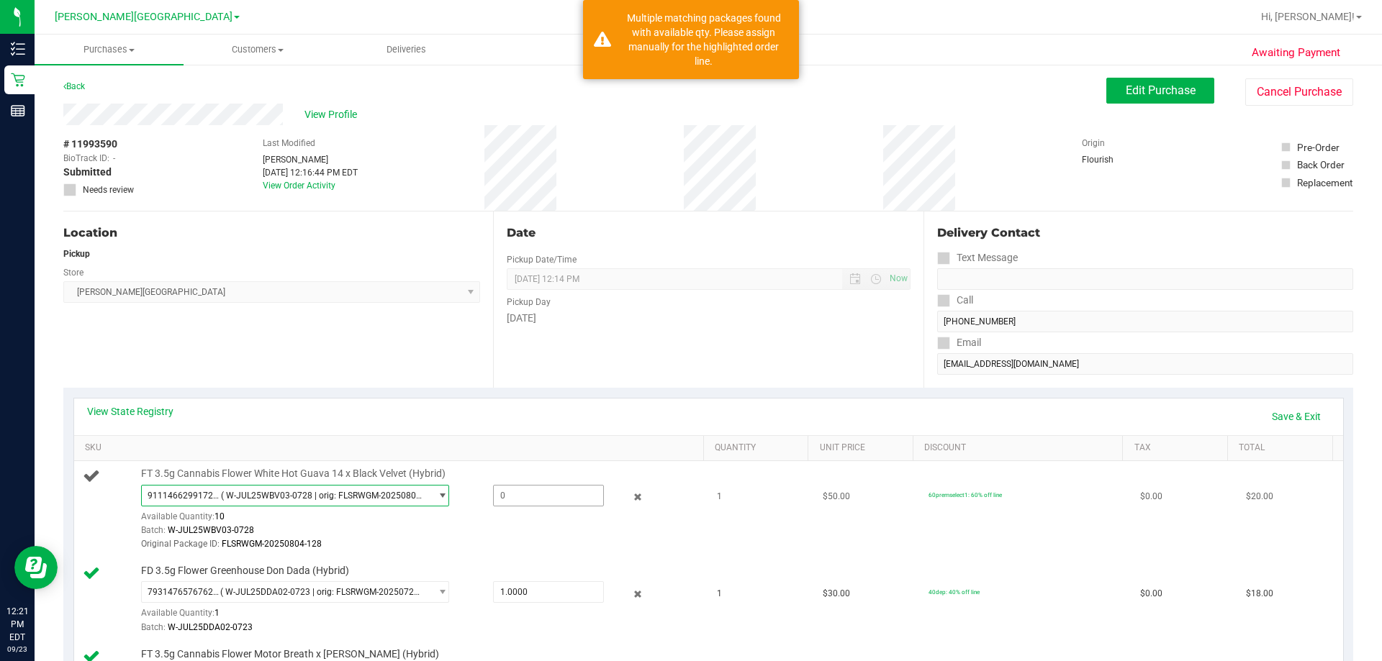
click at [535, 494] on span at bounding box center [548, 496] width 111 height 22
